Goal: Complete application form: Complete application form

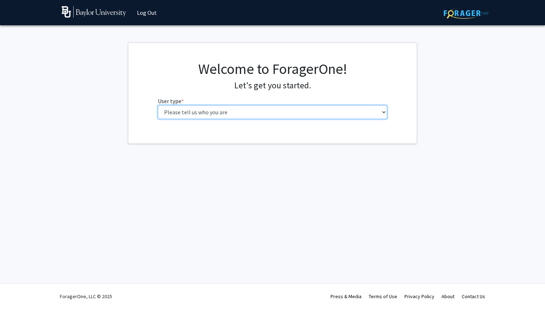
click at [320, 114] on select "Please tell us who you are Undergraduate Student Master's Student Doctoral Cand…" at bounding box center [273, 112] width 230 height 14
select select "1: undergrad"
click at [158, 105] on select "Please tell us who you are Undergraduate Student Master's Student Doctoral Cand…" at bounding box center [273, 112] width 230 height 14
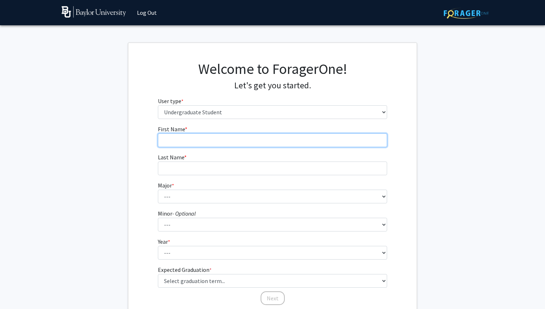
click at [236, 136] on input "First Name * required" at bounding box center [273, 140] width 230 height 14
type input "[PERSON_NAME]"
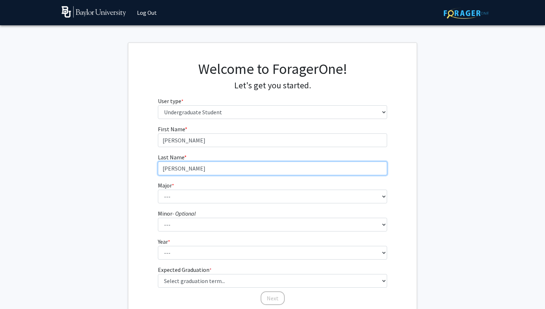
type input "[PERSON_NAME]"
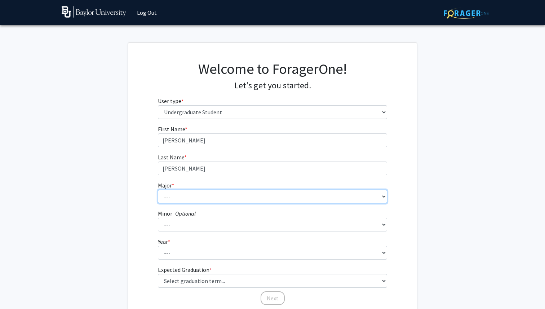
click at [265, 197] on select "--- Accounting American Studies Anthropology Apparel Design & Product Developme…" at bounding box center [273, 197] width 230 height 14
select select "92: 2757"
click at [158, 190] on select "--- Accounting American Studies Anthropology Apparel Design & Product Developme…" at bounding box center [273, 197] width 230 height 14
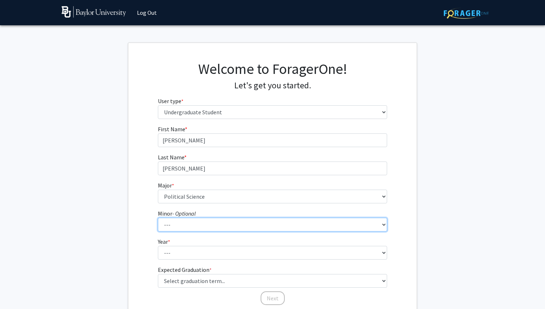
click at [206, 225] on select "--- Advertising American Sign Language American Studies Anthropology Apparel Me…" at bounding box center [273, 225] width 230 height 14
select select "50: 2113"
click at [158, 218] on select "--- Advertising American Sign Language American Studies Anthropology Apparel Me…" at bounding box center [273, 225] width 230 height 14
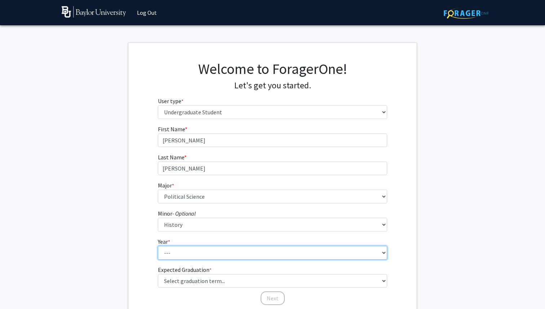
click at [198, 251] on select "--- First-year Sophomore Junior Senior Postbaccalaureate Certificate" at bounding box center [273, 253] width 230 height 14
select select "4: senior"
click at [158, 246] on select "--- First-year Sophomore Junior Senior Postbaccalaureate Certificate" at bounding box center [273, 253] width 230 height 14
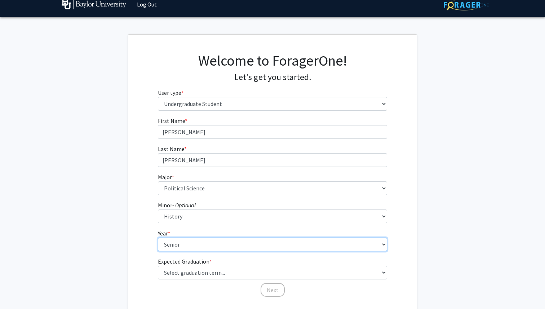
scroll to position [14, 0]
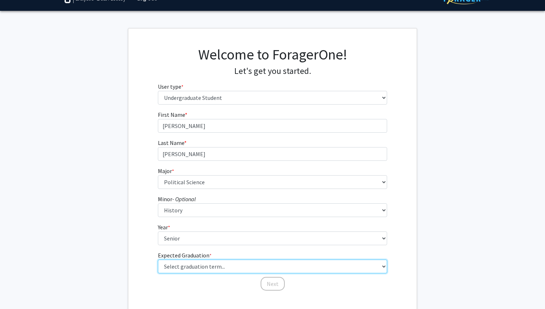
click at [195, 267] on select "Select graduation term... Spring 2025 Summer 2025 Fall 2025 Winter 2025 Spring …" at bounding box center [273, 267] width 230 height 14
select select "5: spring_2026"
click at [158, 260] on select "Select graduation term... Spring 2025 Summer 2025 Fall 2025 Winter 2025 Spring …" at bounding box center [273, 267] width 230 height 14
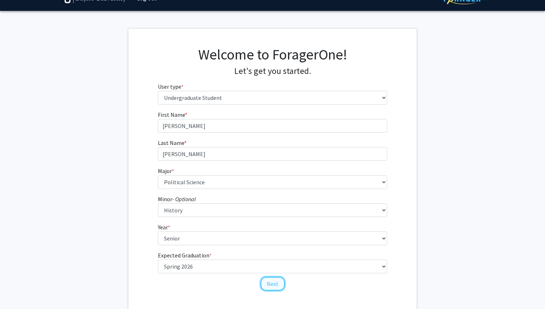
click at [276, 281] on button "Next" at bounding box center [273, 284] width 24 height 14
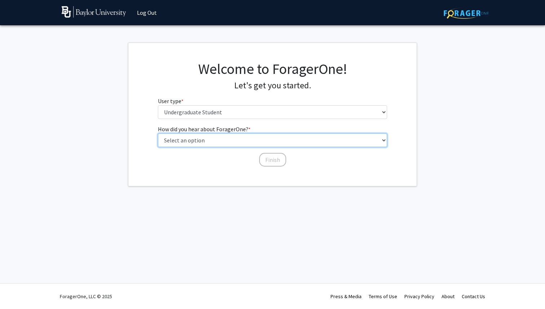
click at [258, 140] on select "Select an option Peer/student recommendation Faculty/staff recommendation Unive…" at bounding box center [273, 140] width 230 height 14
select select "4: university_email"
click at [158, 133] on select "Select an option Peer/student recommendation Faculty/staff recommendation Unive…" at bounding box center [273, 140] width 230 height 14
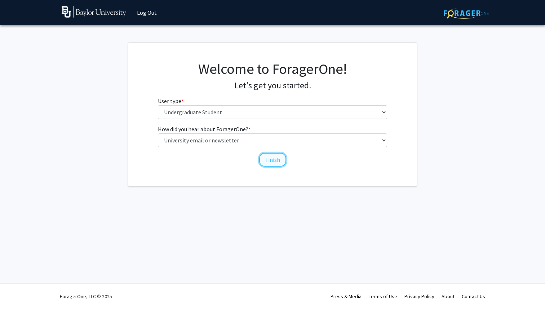
click at [267, 158] on button "Finish" at bounding box center [272, 160] width 27 height 14
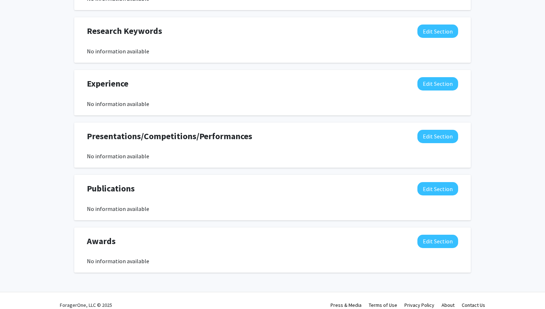
scroll to position [373, 0]
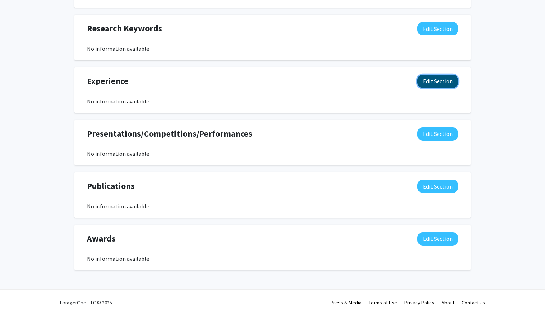
click at [448, 83] on button "Edit Section" at bounding box center [437, 81] width 41 height 13
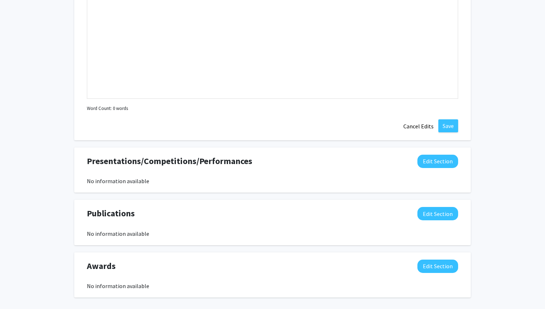
scroll to position [503, 0]
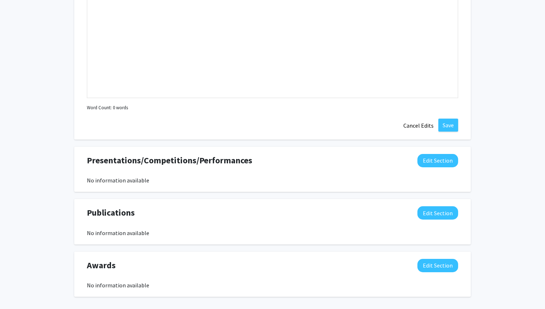
click at [441, 274] on div "Awards Edit Section" at bounding box center [272, 267] width 382 height 17
click at [441, 269] on button "Edit Section" at bounding box center [437, 265] width 41 height 13
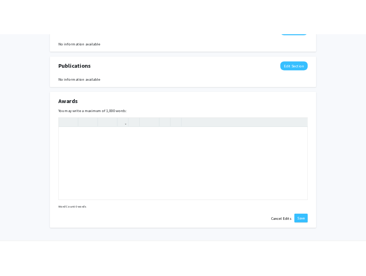
scroll to position [669, 0]
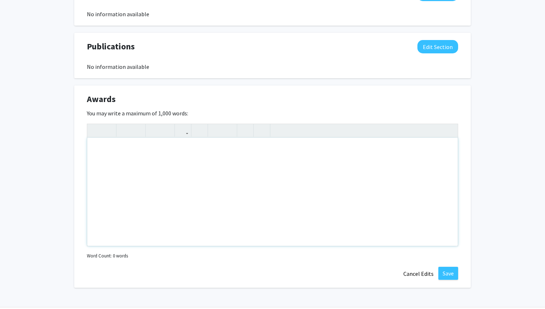
click at [418, 223] on div "Note to users with screen readers: Please deactivate our accessibility plugin f…" at bounding box center [272, 192] width 371 height 108
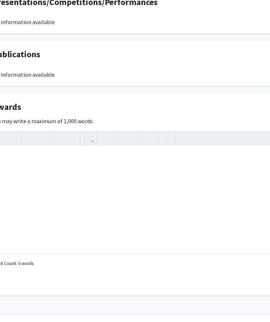
scroll to position [661, 39]
